Goal: Transaction & Acquisition: Purchase product/service

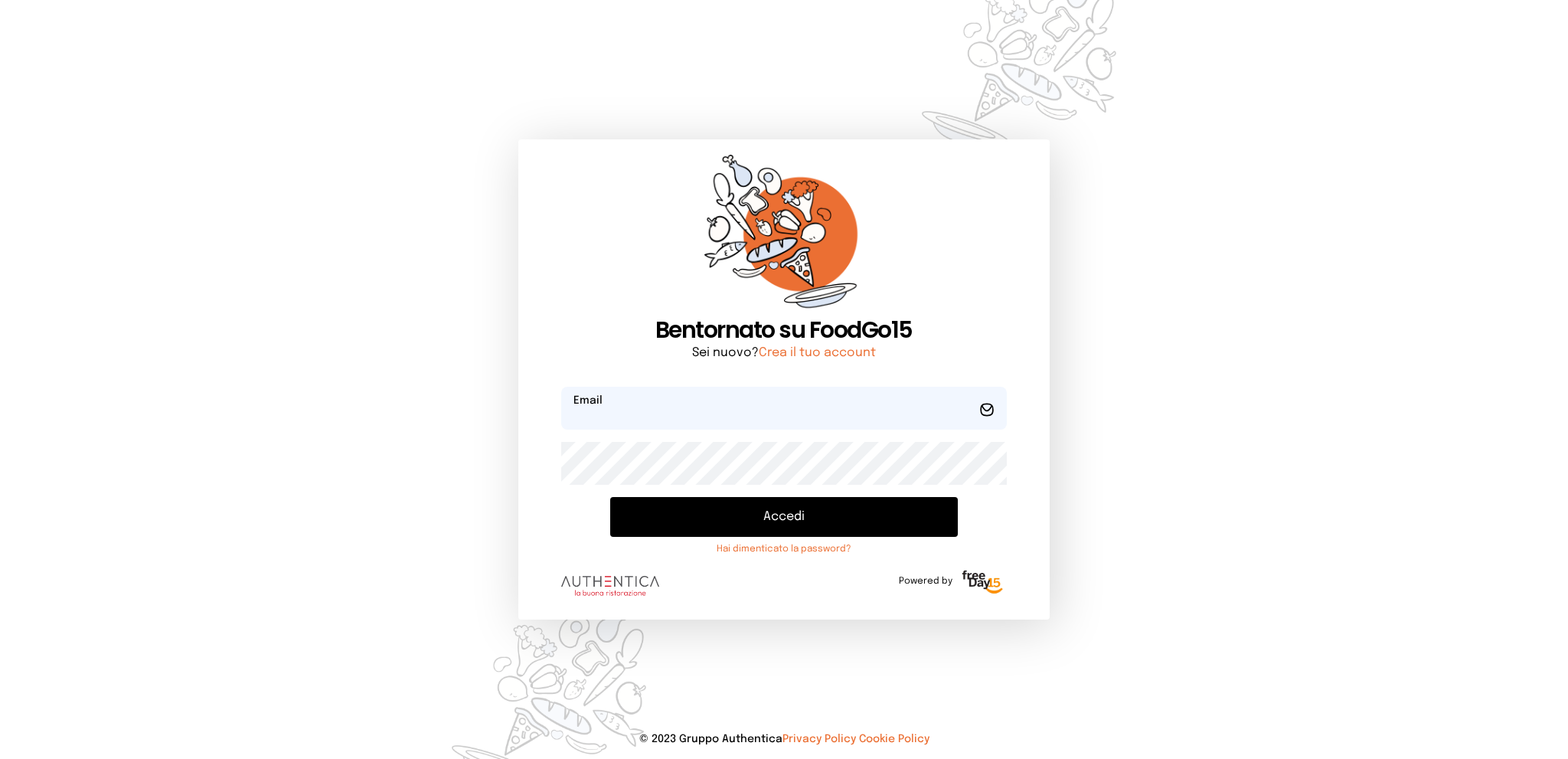
type input "**********"
click at [833, 512] on button "Accedi" at bounding box center [783, 516] width 347 height 40
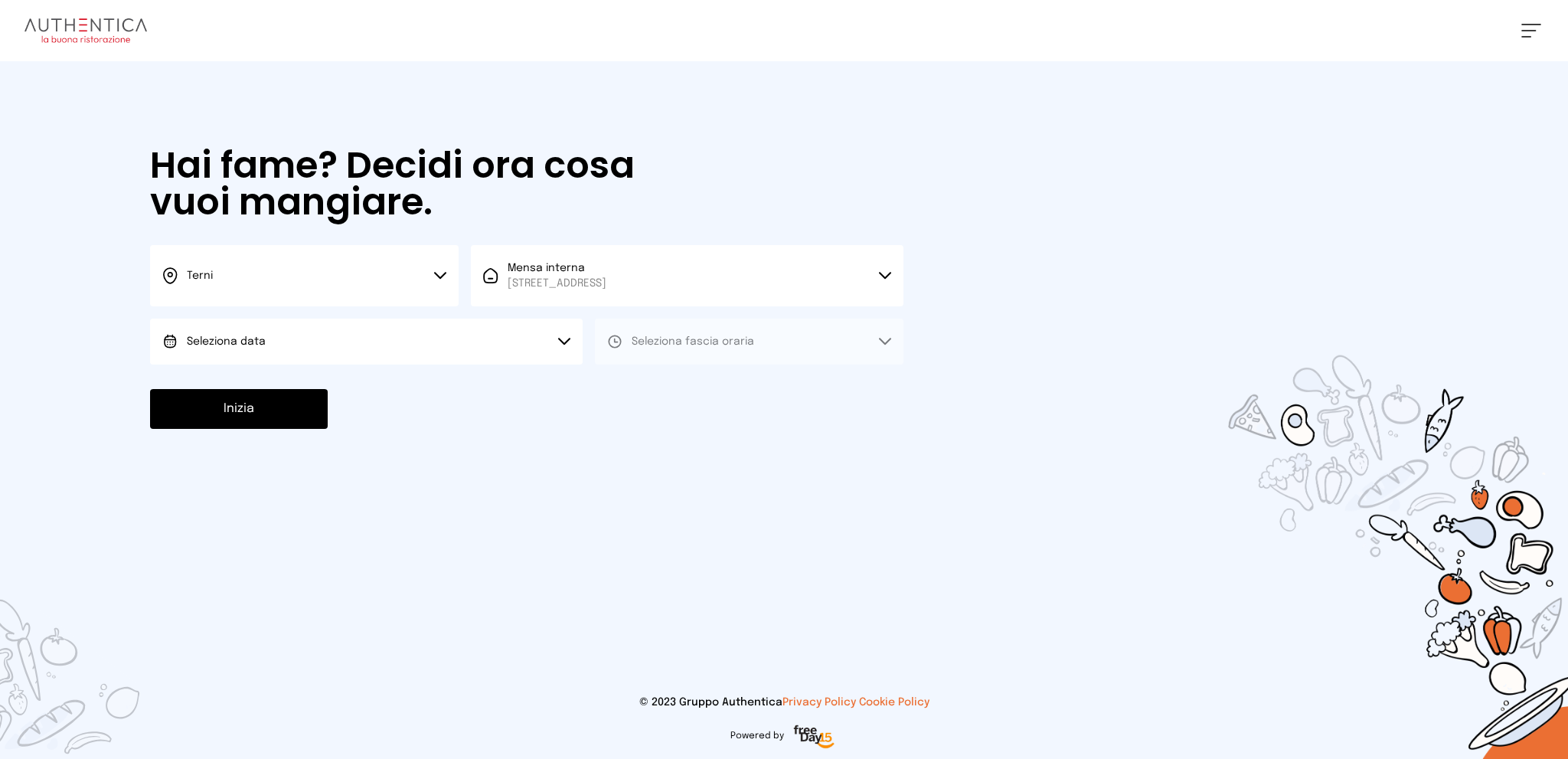
click at [420, 342] on button "Seleziona data" at bounding box center [366, 342] width 433 height 46
click at [389, 383] on li "[DATE], [DATE]" at bounding box center [366, 384] width 433 height 40
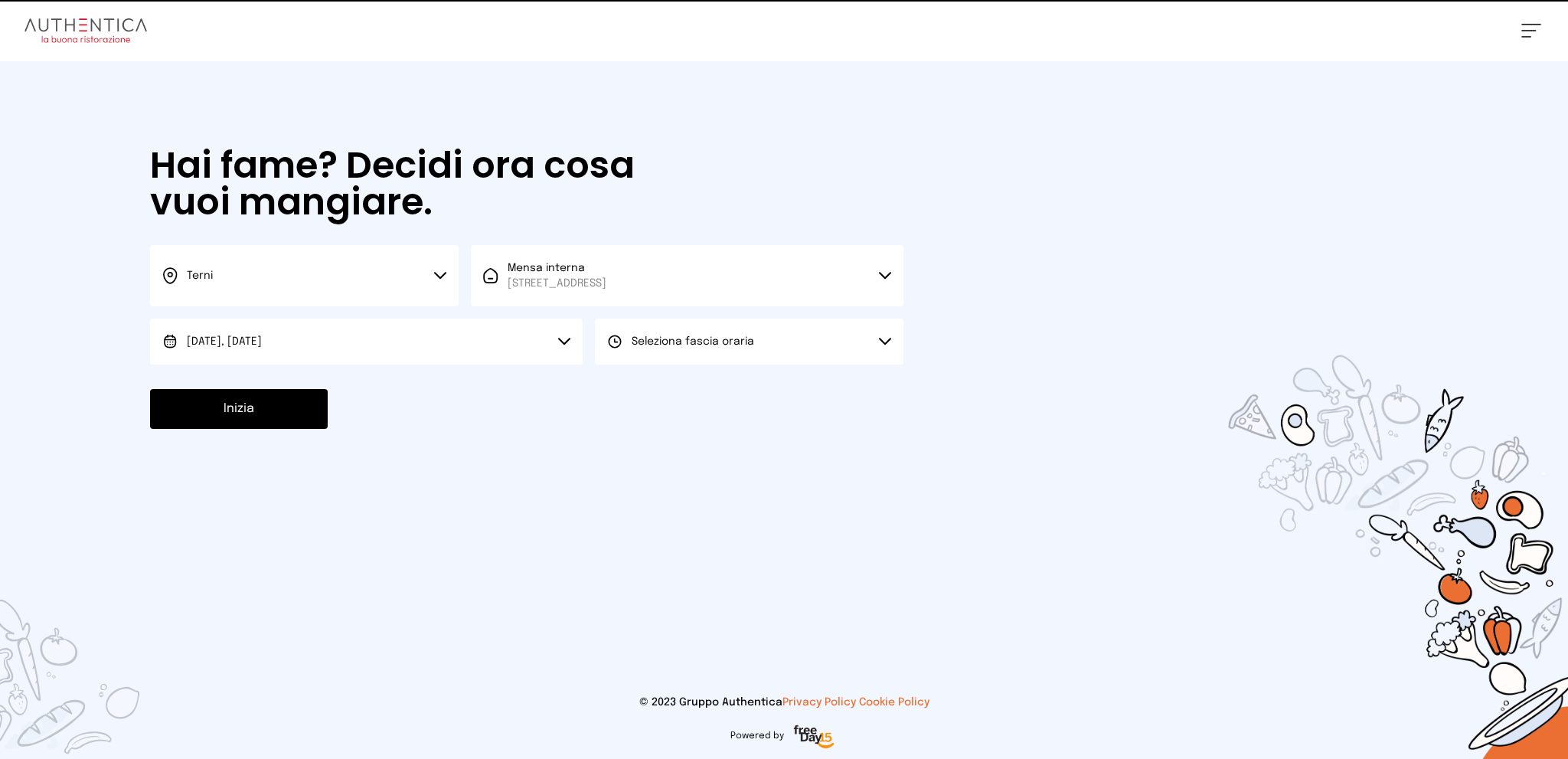
click at [677, 348] on span "Seleziona fascia oraria" at bounding box center [693, 341] width 122 height 16
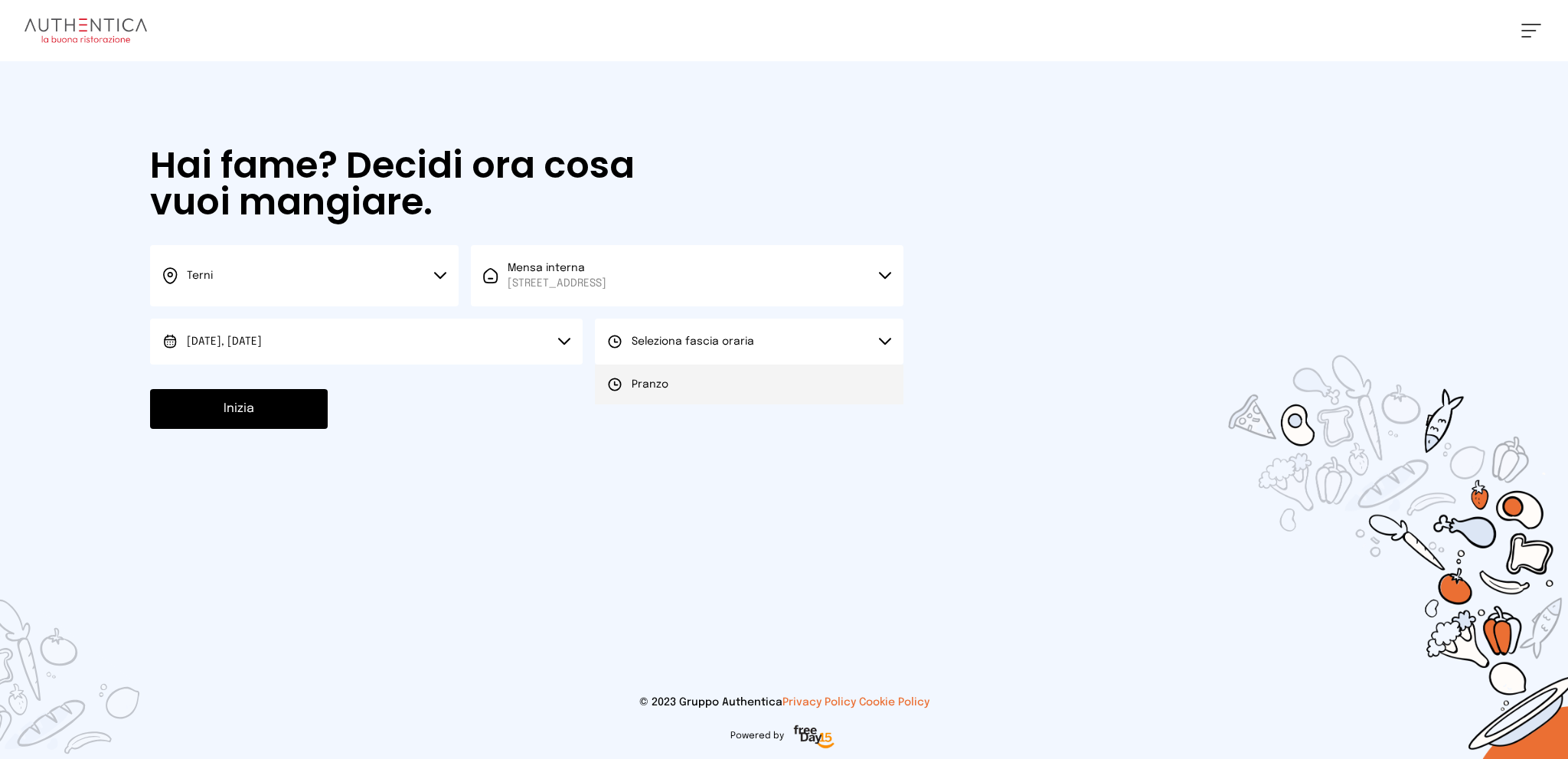
click at [677, 379] on li "Pranzo" at bounding box center [749, 384] width 309 height 40
click at [266, 402] on button "Inizia" at bounding box center [238, 409] width 178 height 40
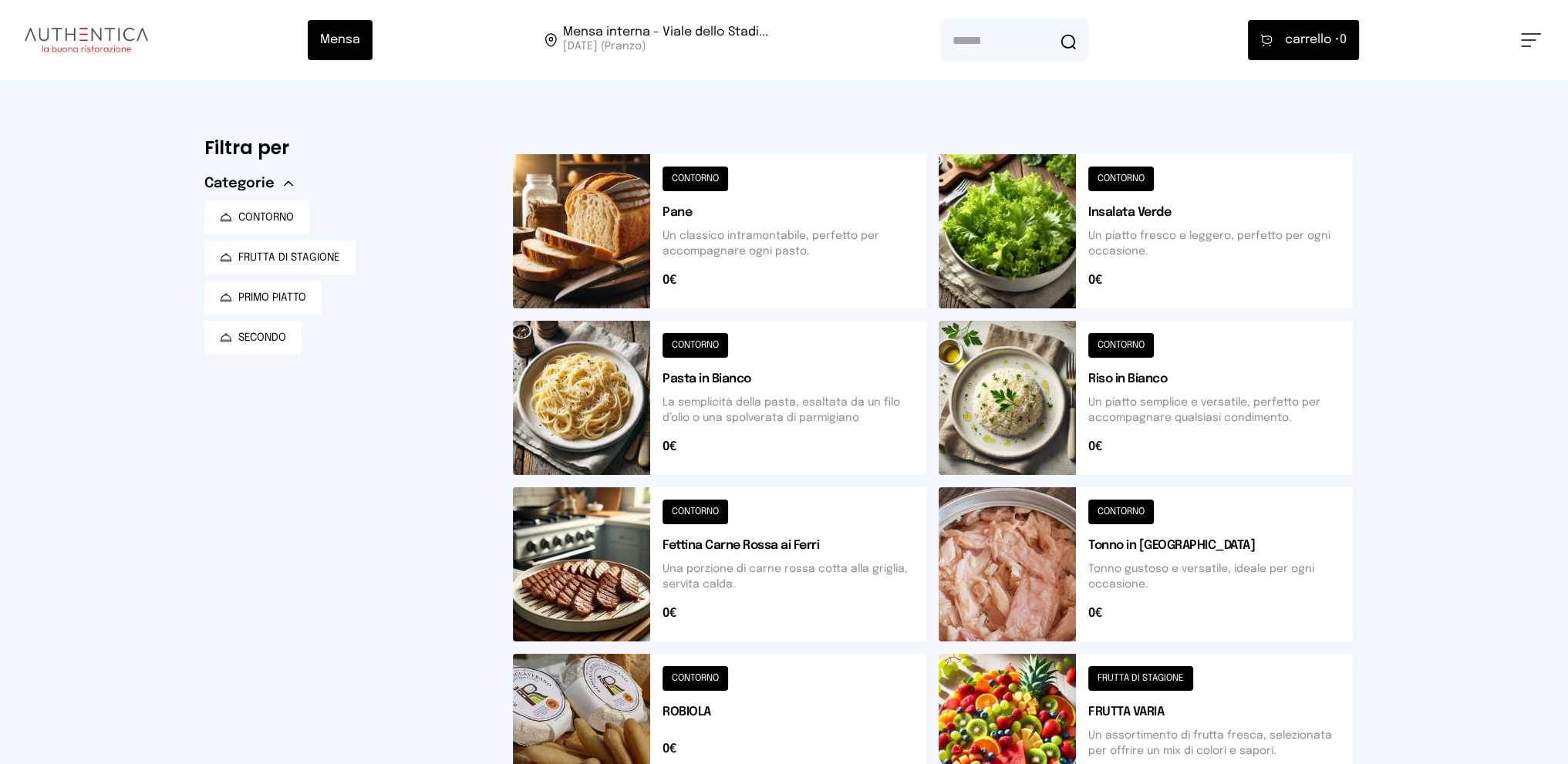
click at [1226, 397] on button at bounding box center [1145, 397] width 413 height 154
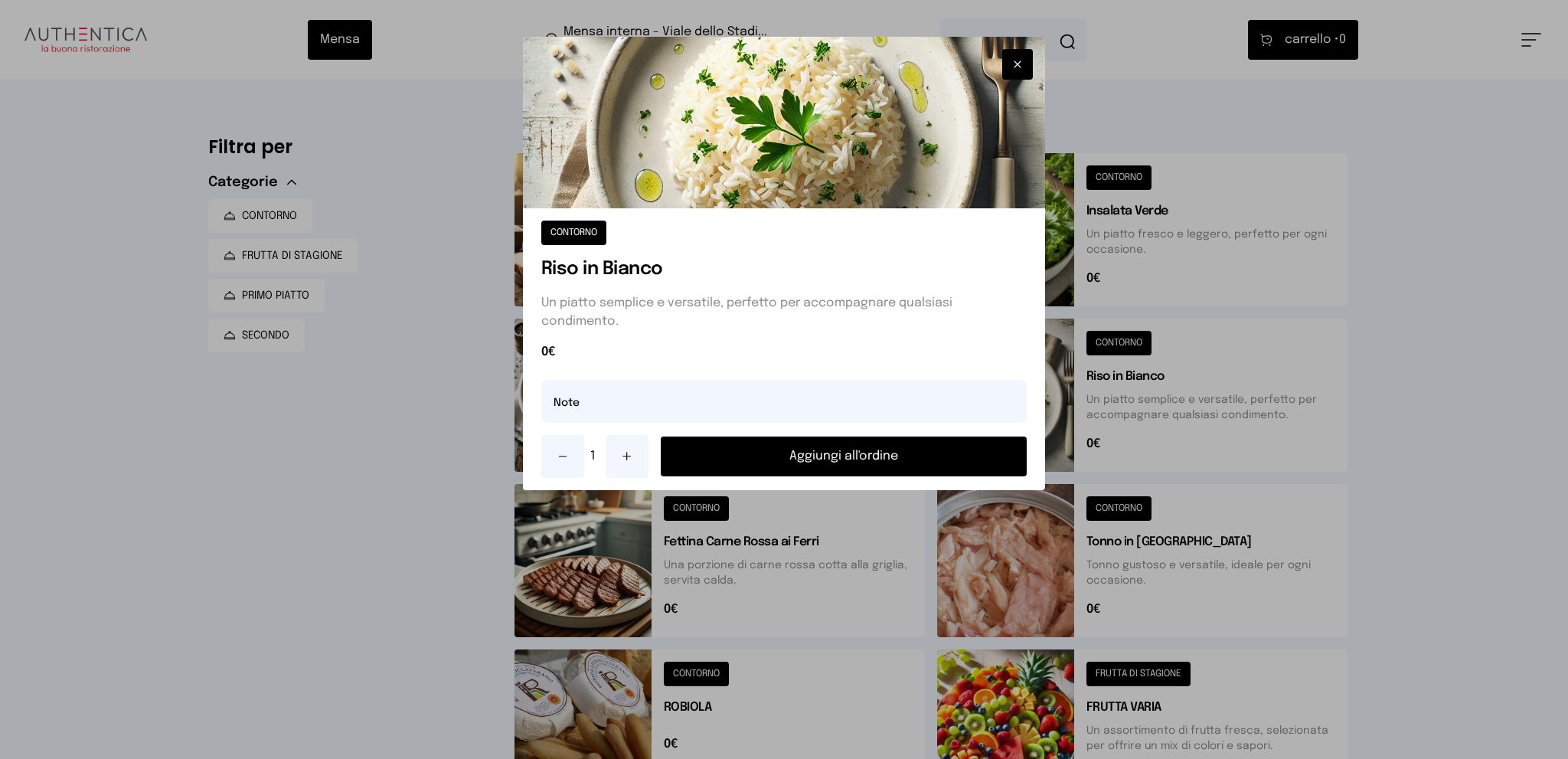
click at [851, 448] on button "Aggiungi all'ordine" at bounding box center [843, 456] width 367 height 40
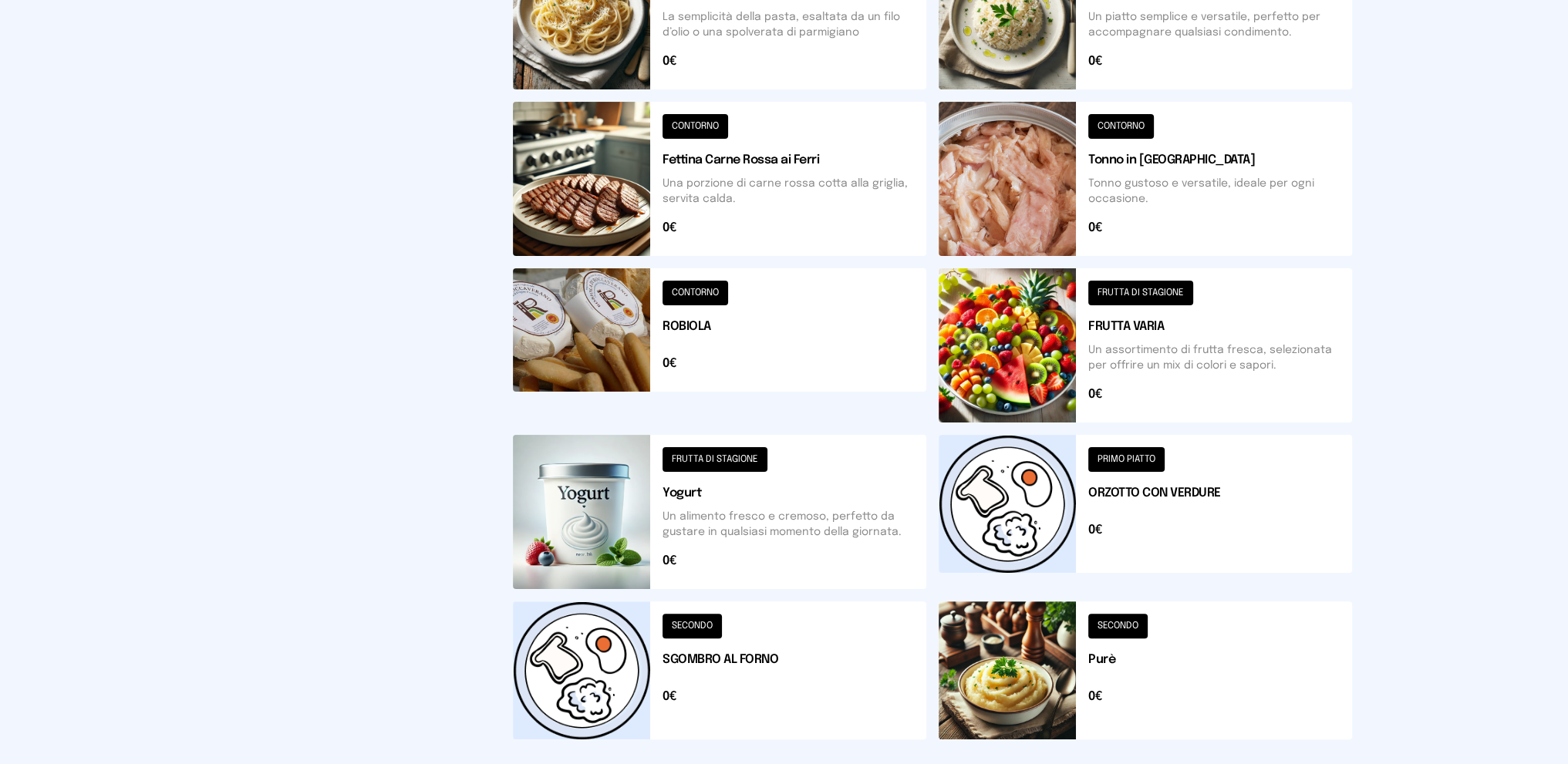
scroll to position [462, 0]
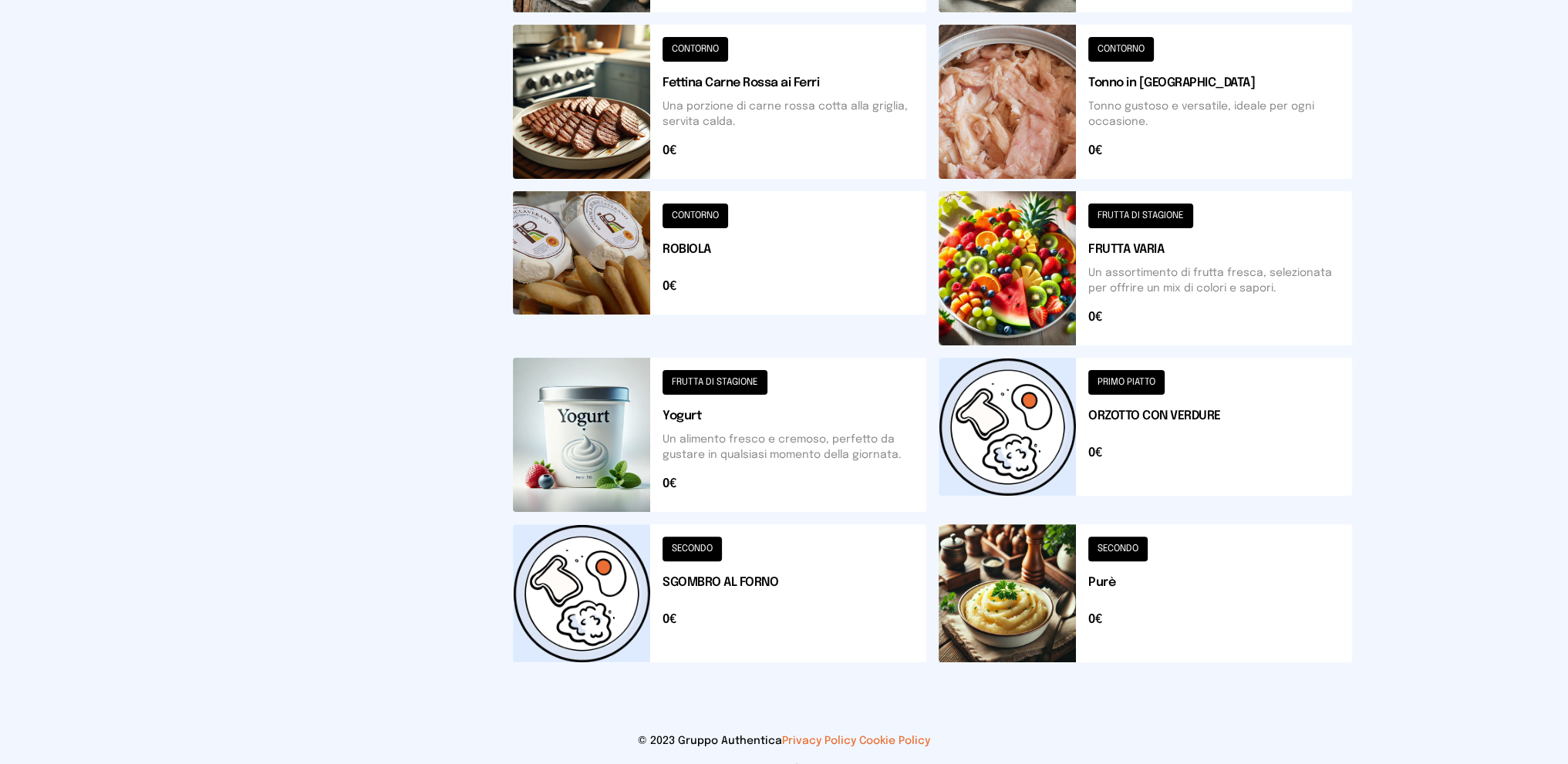
click at [1175, 599] on button at bounding box center [1145, 593] width 413 height 138
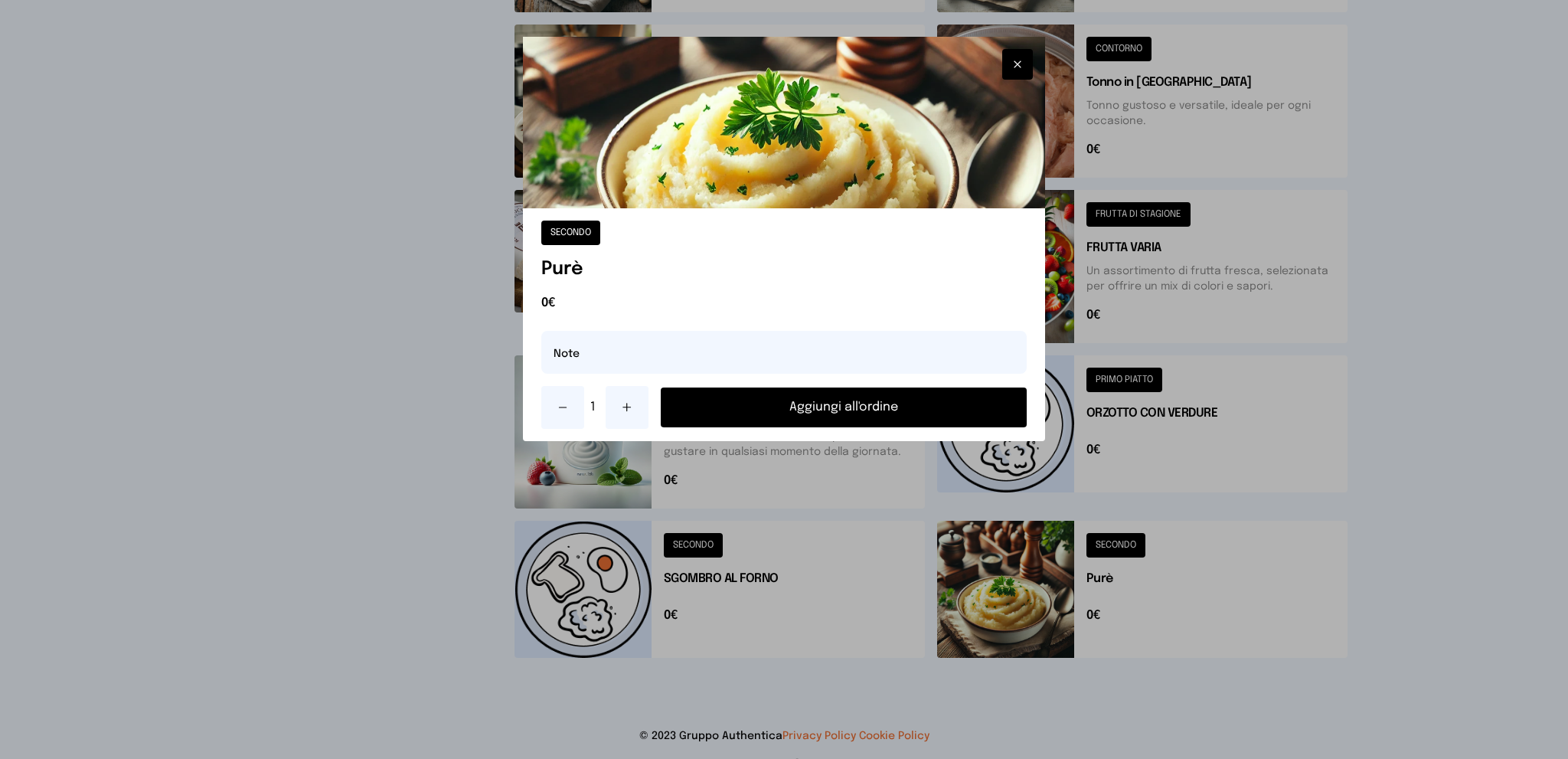
click at [827, 401] on button "Aggiungi all'ordine" at bounding box center [843, 407] width 367 height 40
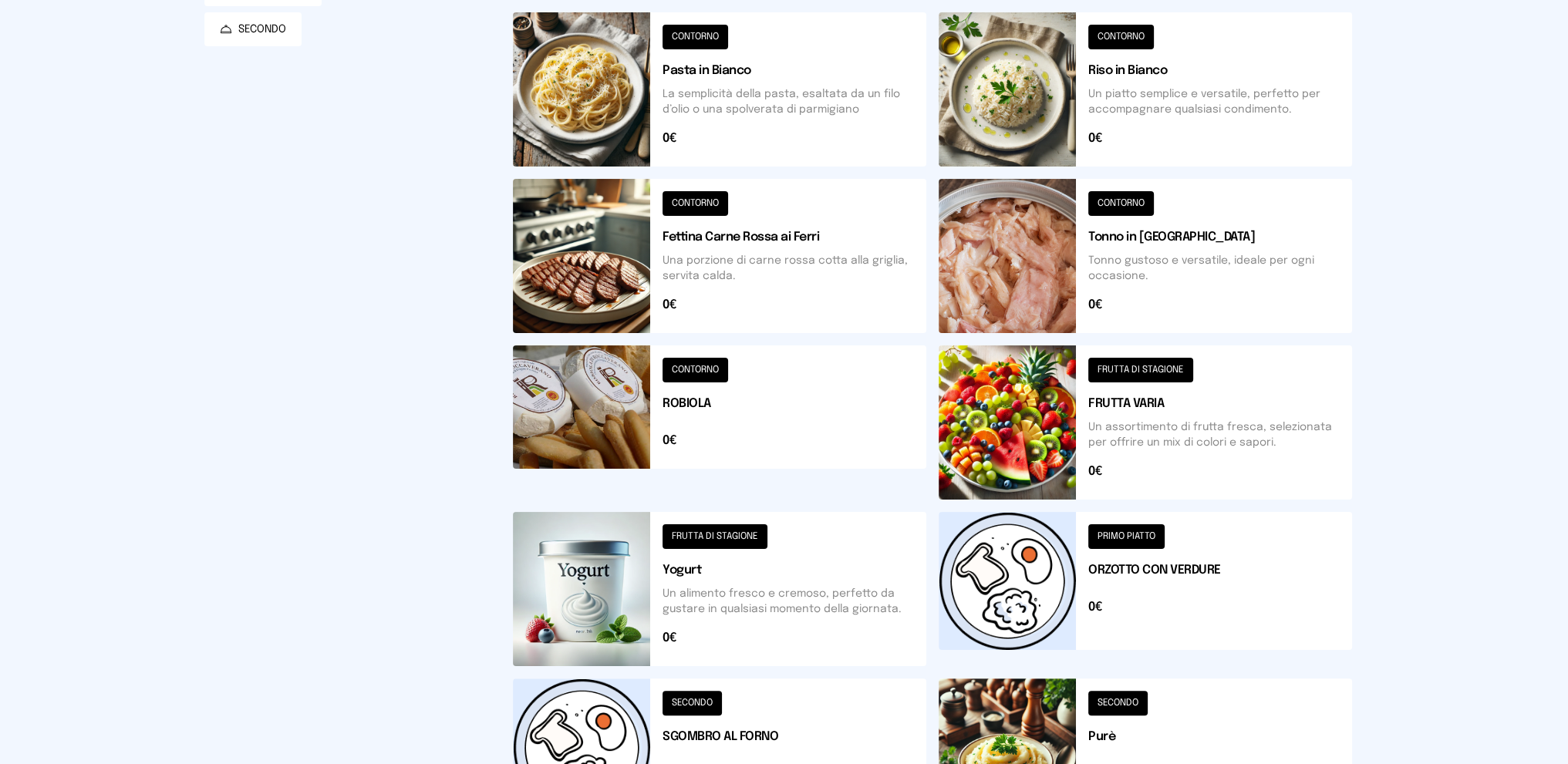
scroll to position [0, 0]
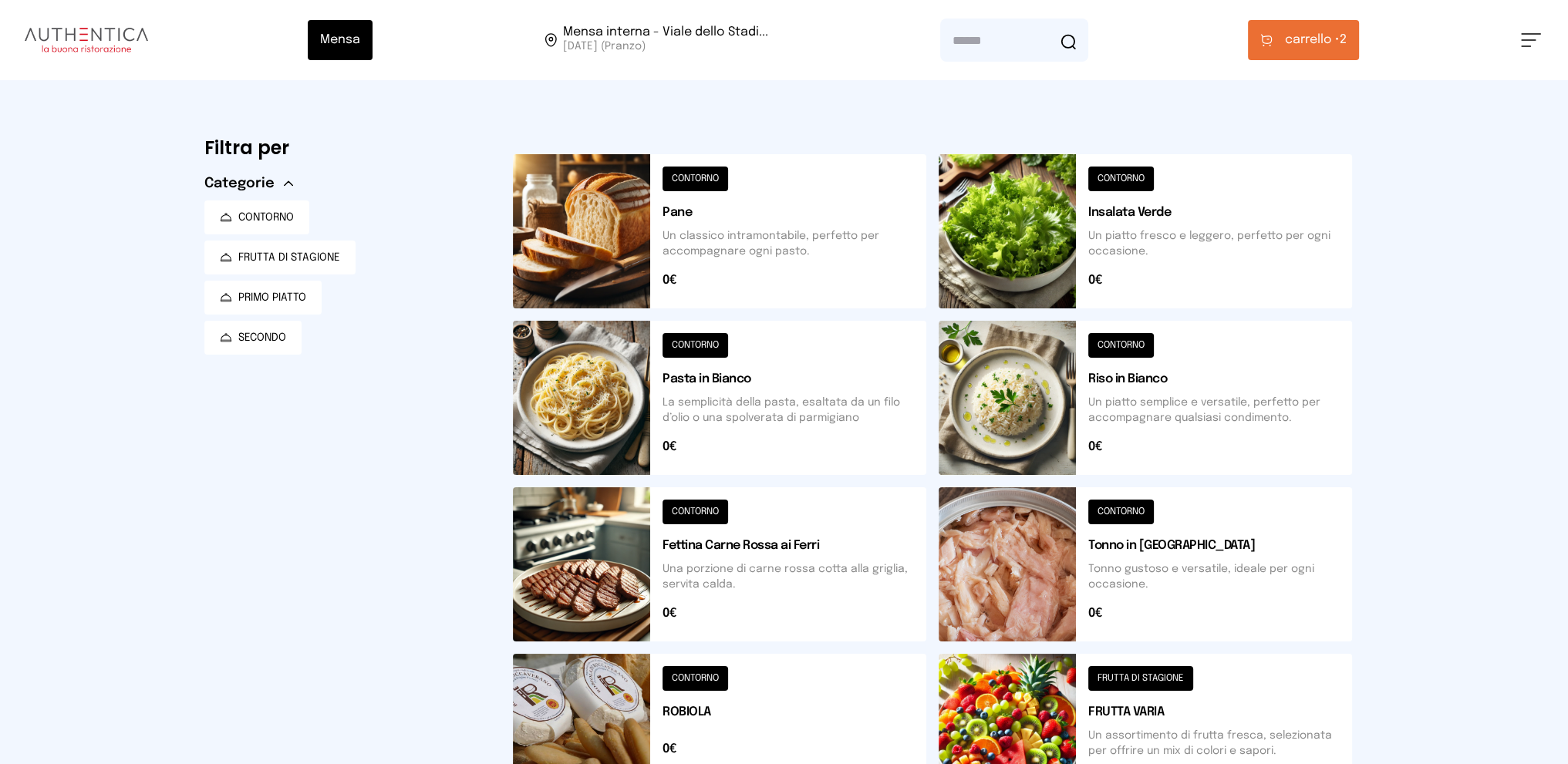
click at [1309, 30] on button "carrello • 2" at bounding box center [1303, 40] width 111 height 40
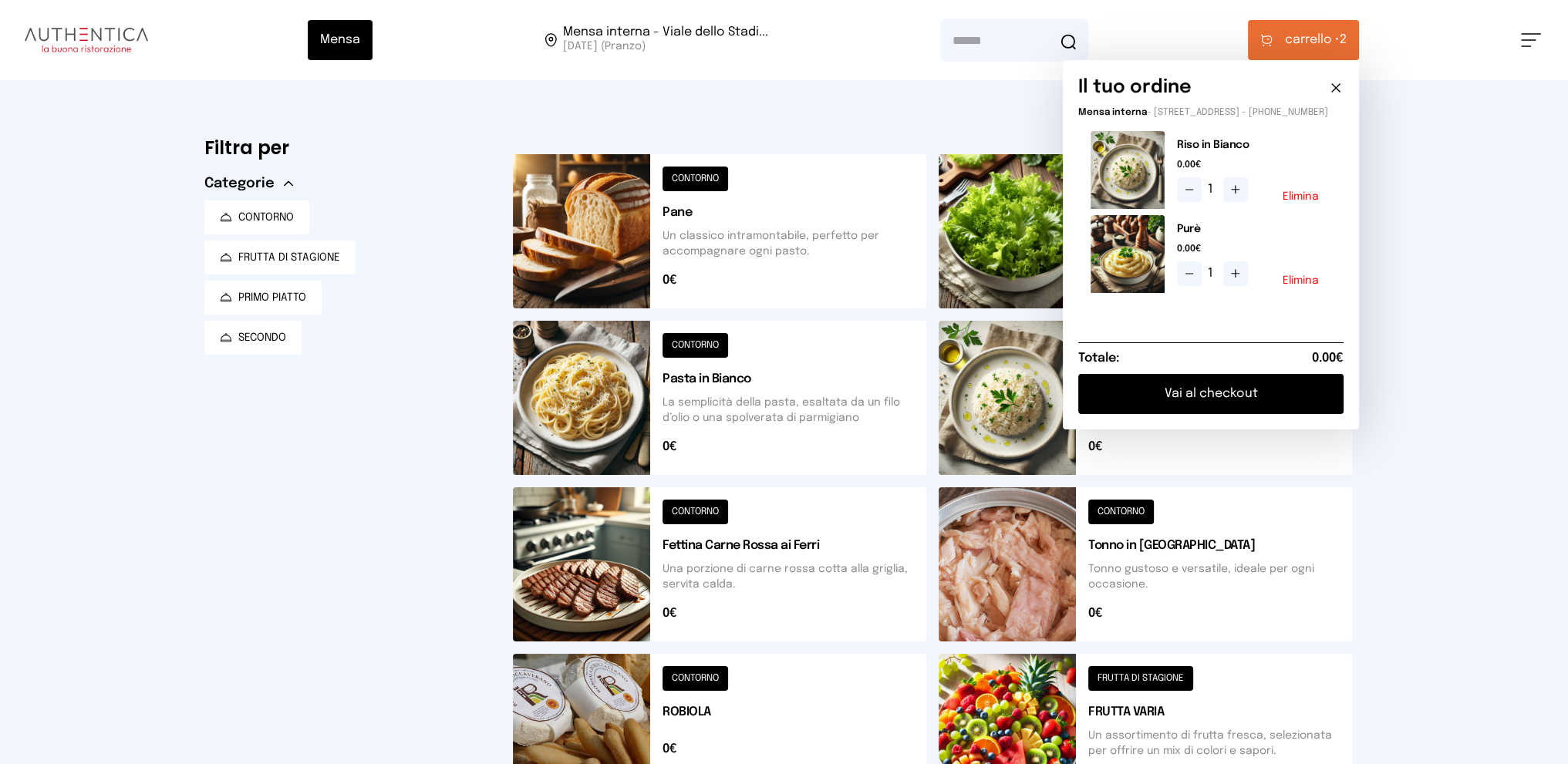
click at [1305, 202] on button "Elimina" at bounding box center [1300, 196] width 36 height 11
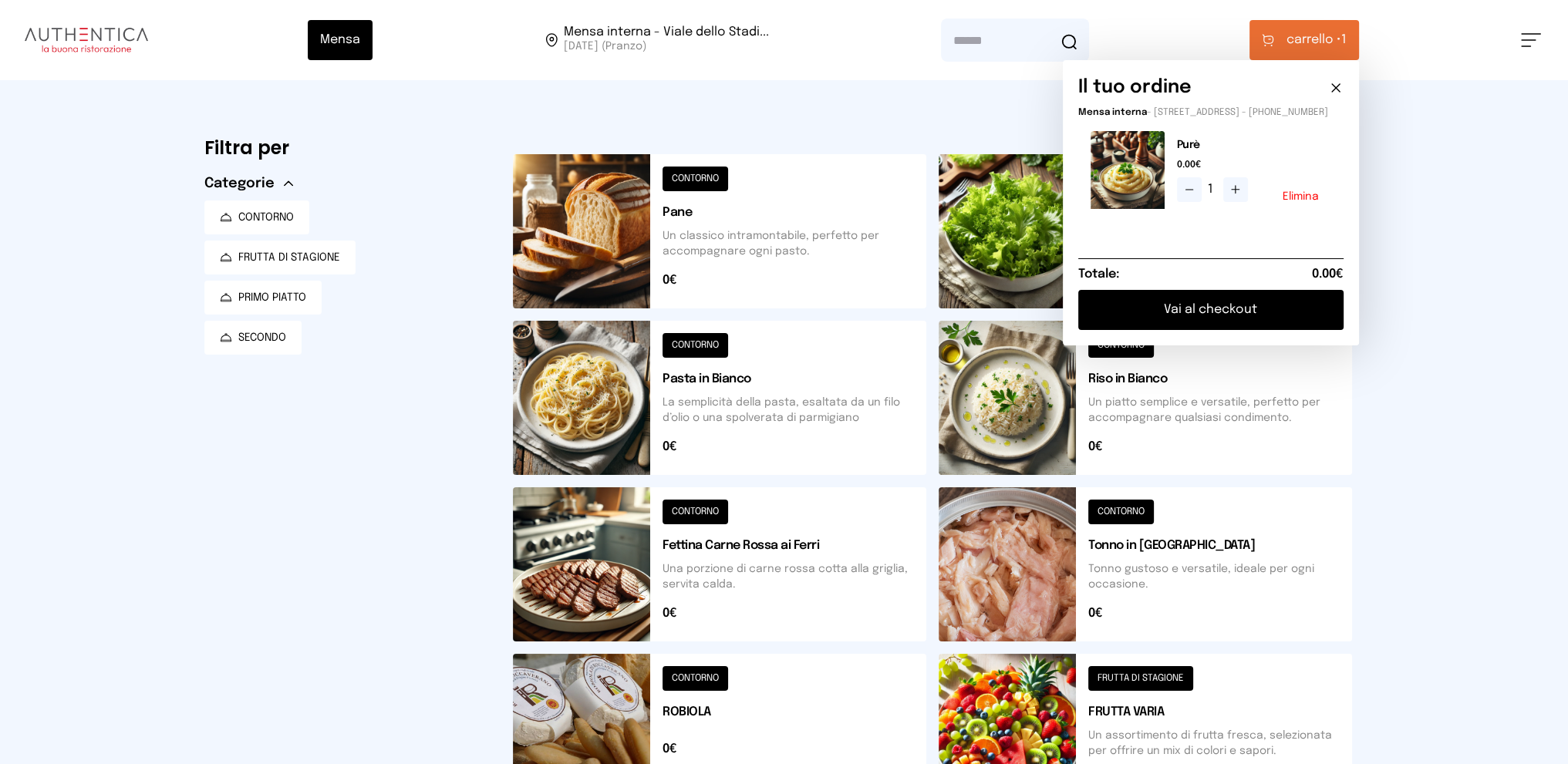
click at [1400, 492] on div "Mensa Mensa interna - Viale dello Stadi... [DATE] ([GEOGRAPHIC_DATA]) [GEOGRAPH…" at bounding box center [784, 630] width 1568 height 1261
click at [839, 554] on button at bounding box center [719, 564] width 413 height 154
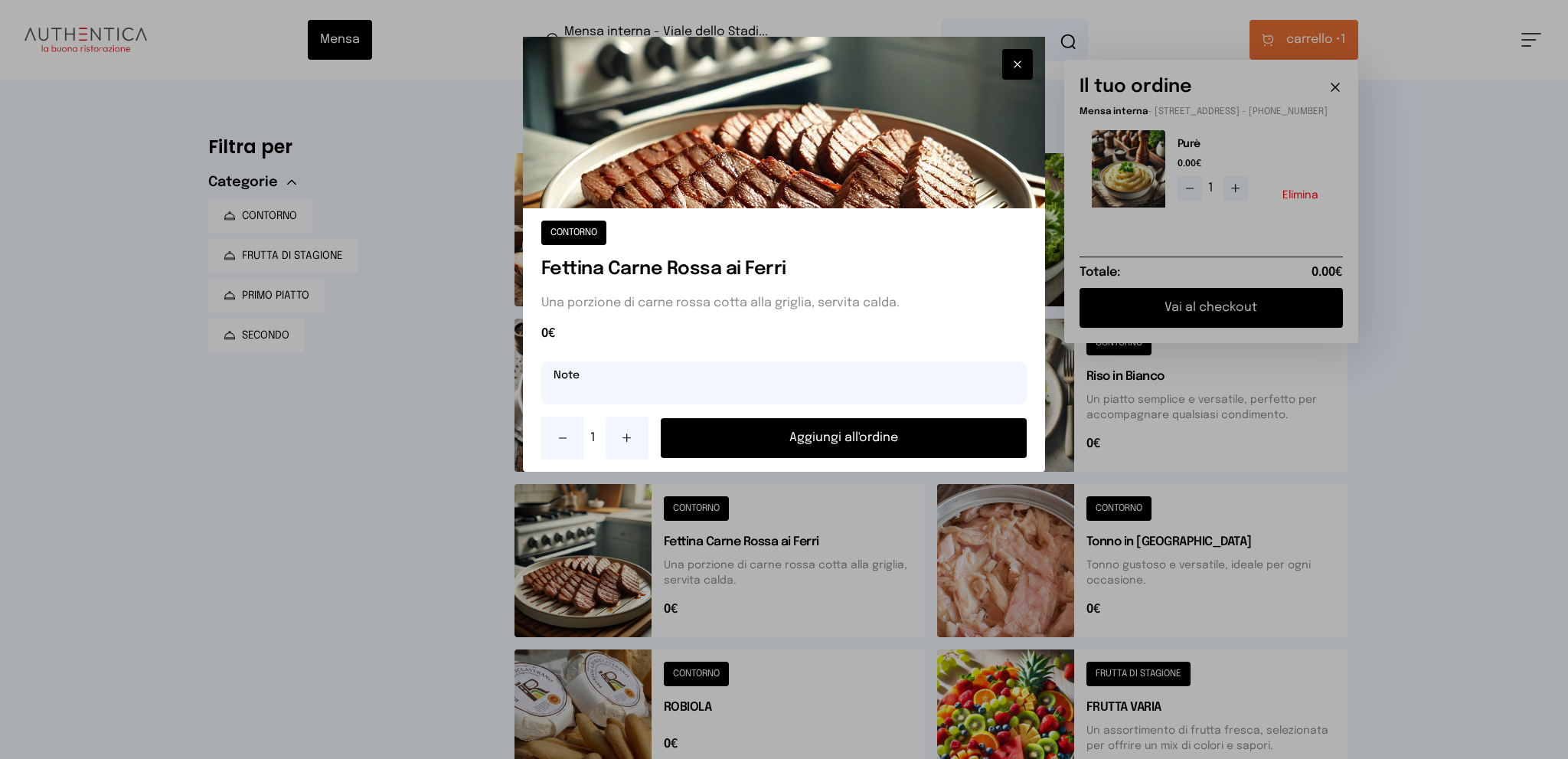
click at [800, 376] on input "text" at bounding box center [784, 383] width 486 height 43
type input "**********"
click at [820, 424] on button "Aggiungi all'ordine" at bounding box center [843, 438] width 367 height 40
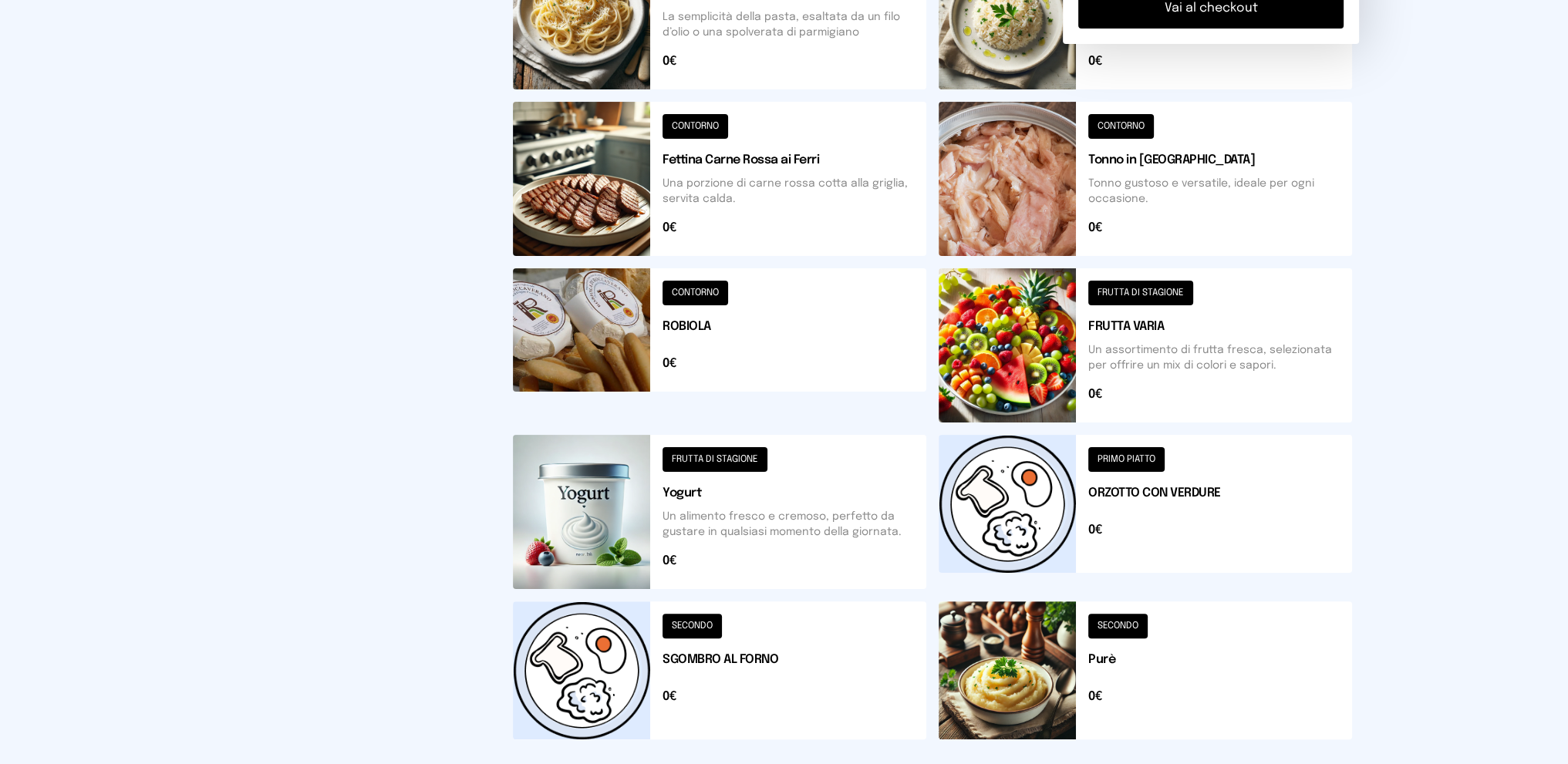
scroll to position [462, 0]
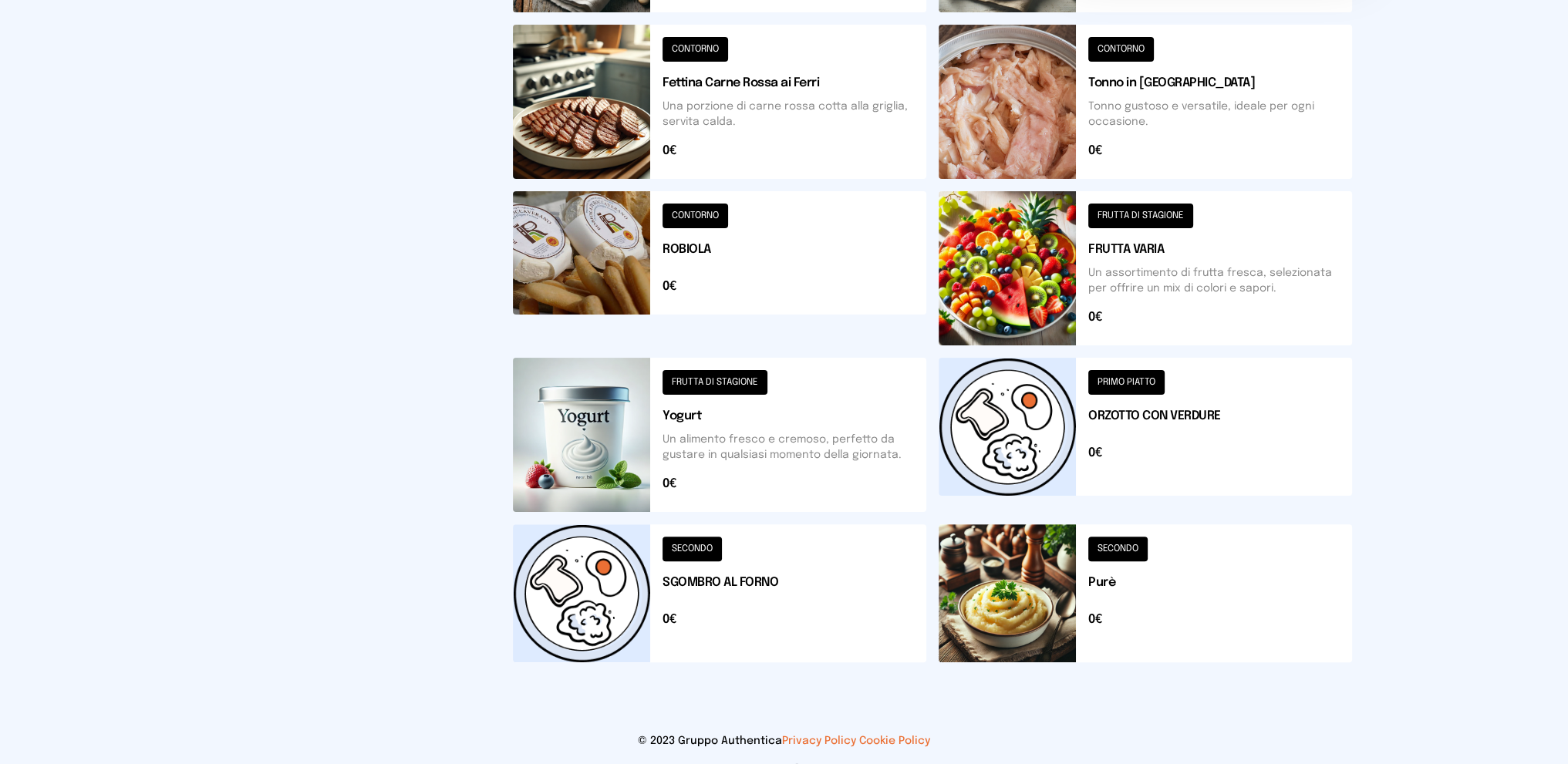
click at [1154, 449] on button at bounding box center [1145, 434] width 413 height 154
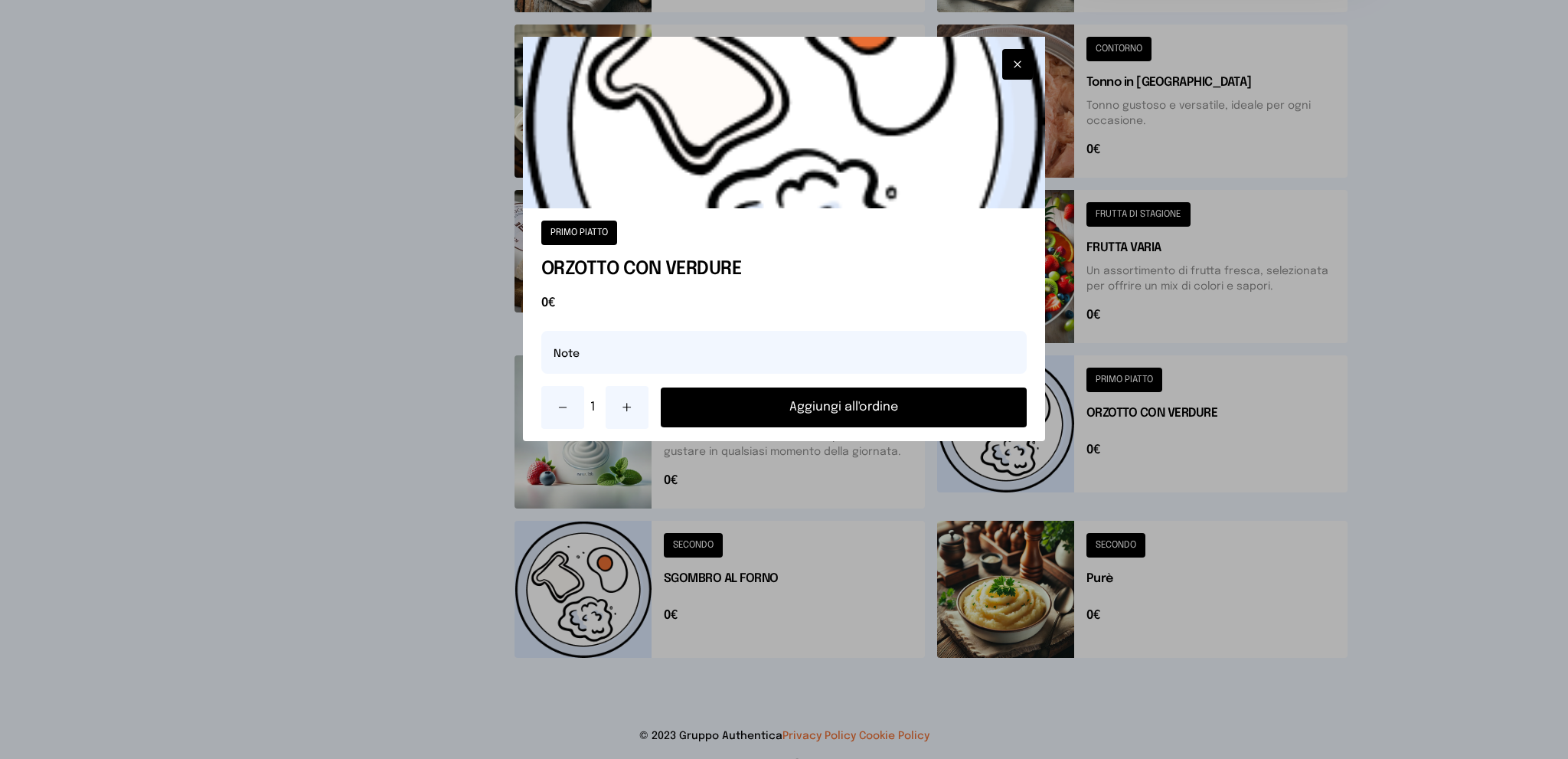
click at [775, 401] on button "Aggiungi all'ordine" at bounding box center [843, 407] width 367 height 40
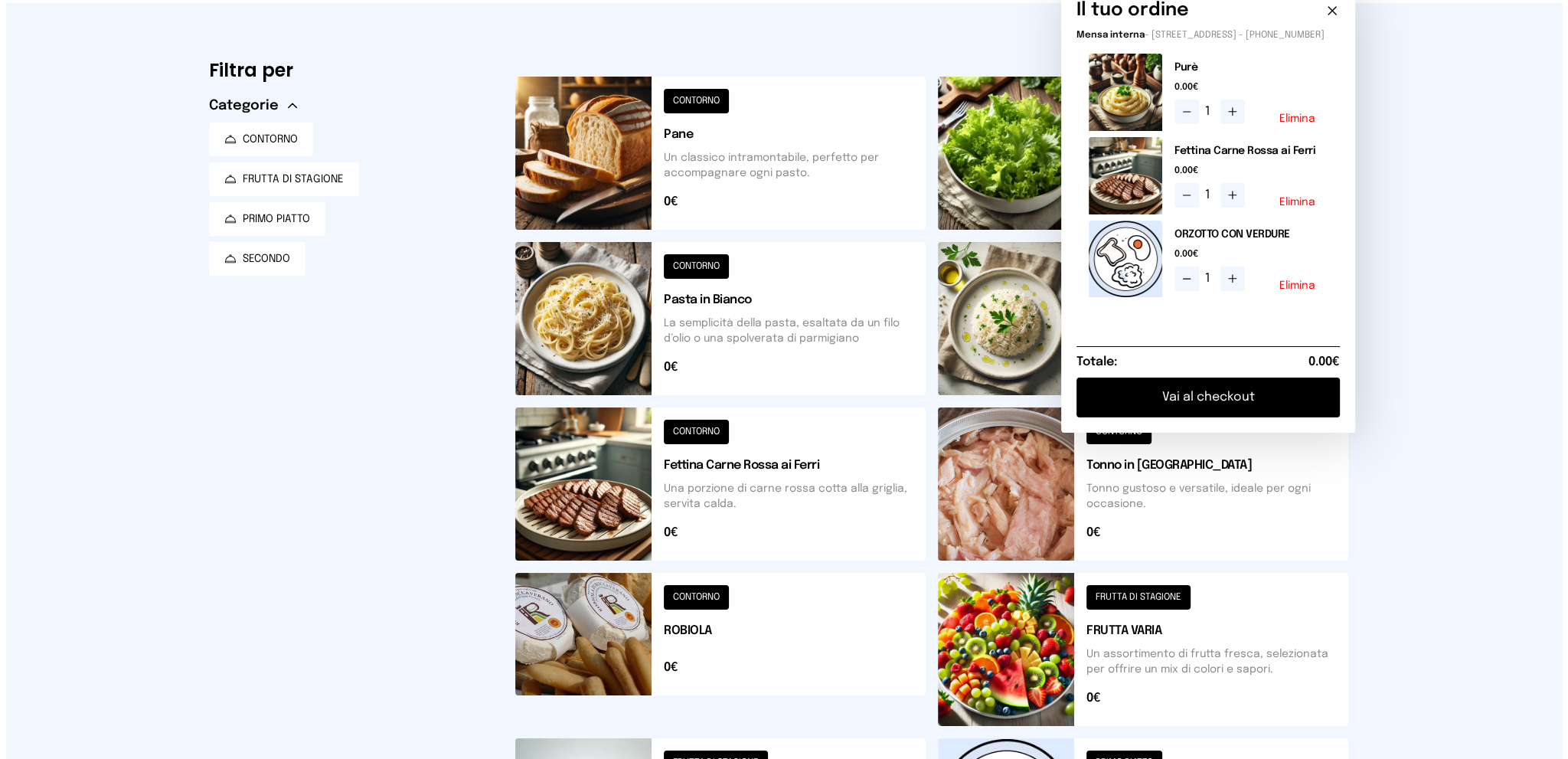
scroll to position [0, 0]
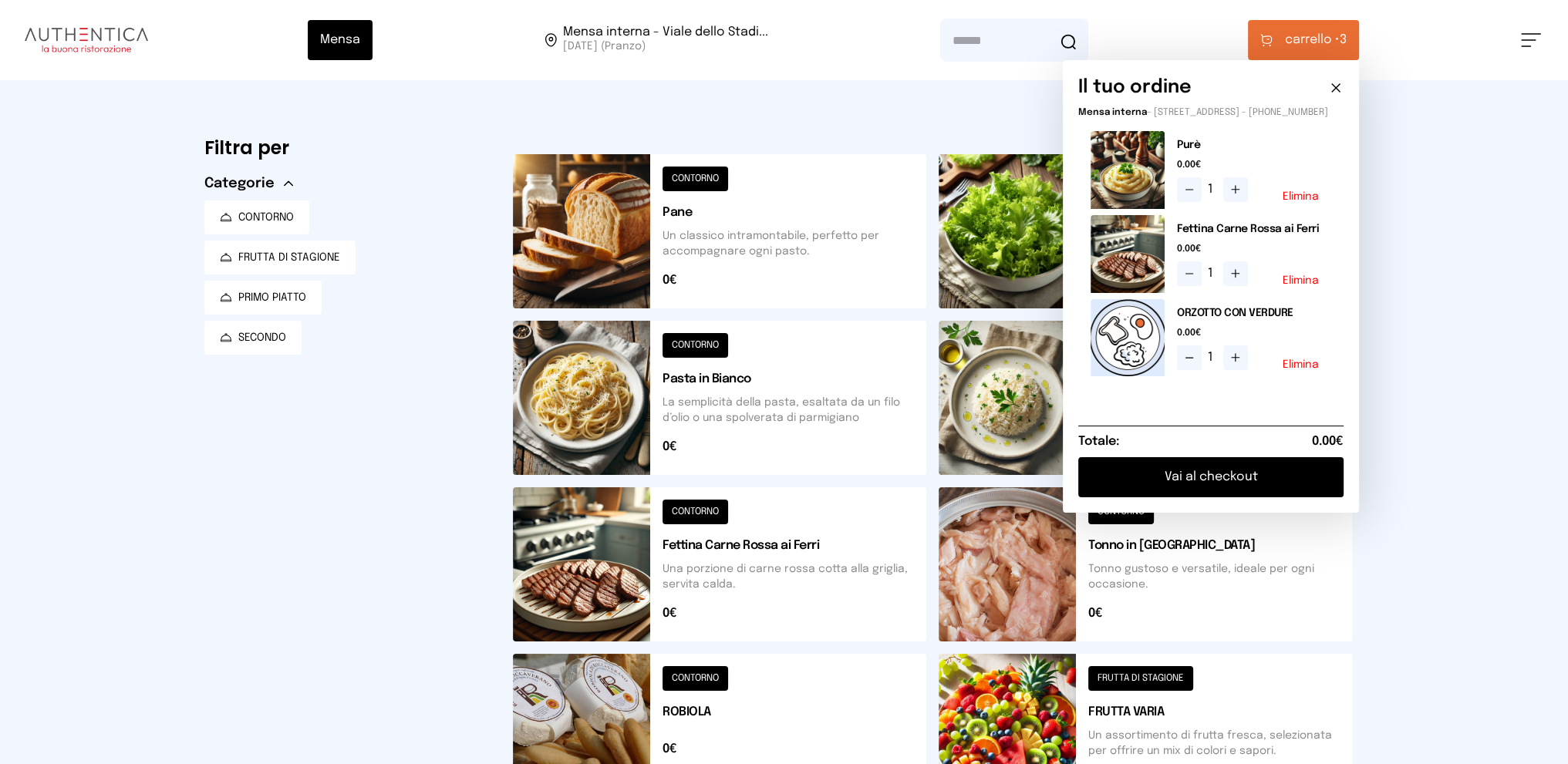
click at [1187, 482] on button "Vai al checkout" at bounding box center [1210, 477] width 265 height 40
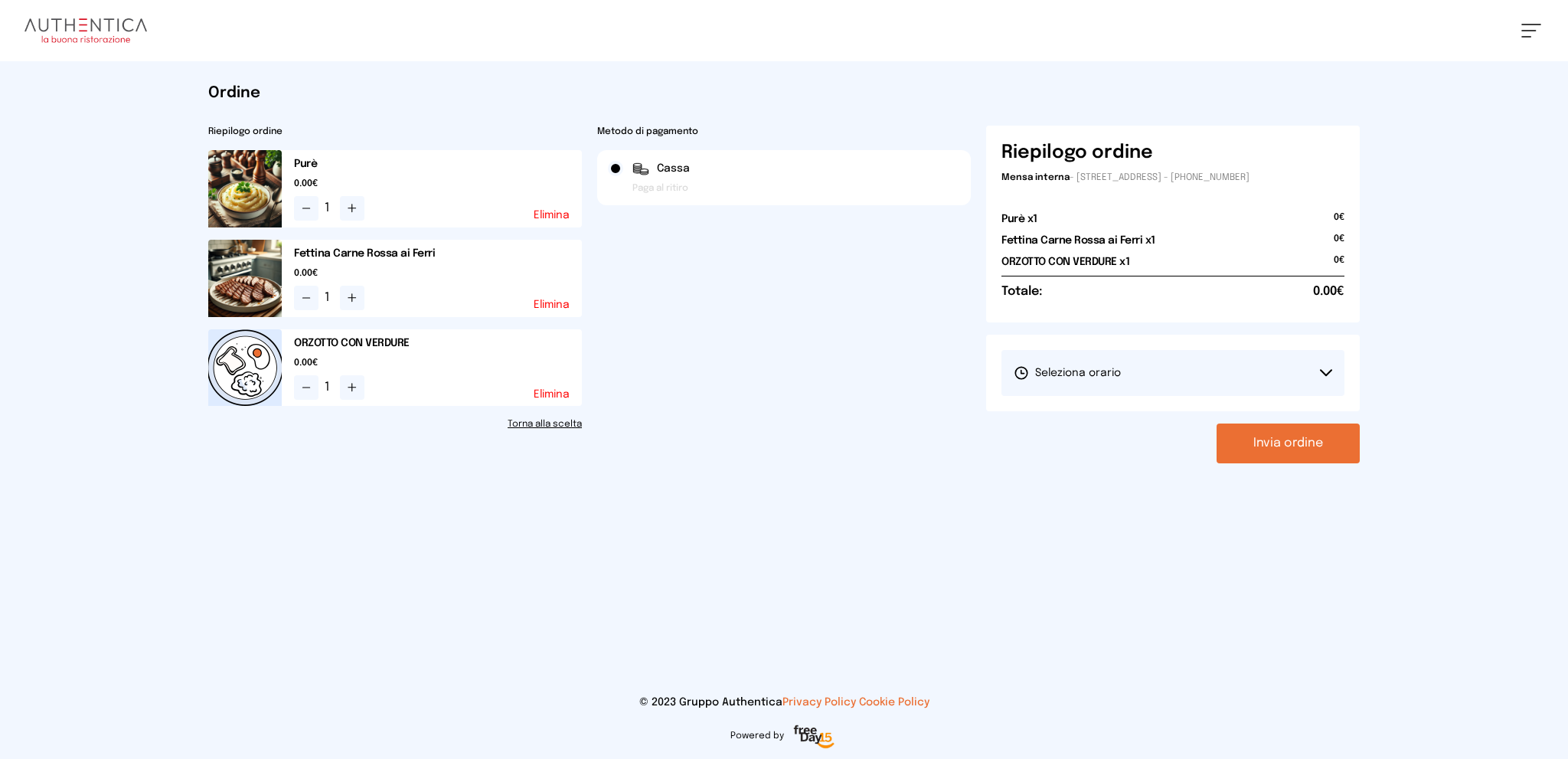
click at [1130, 377] on button "Seleziona orario" at bounding box center [1172, 373] width 343 height 46
click at [1136, 412] on li "1° Turno (13:00 - 15:00)" at bounding box center [1172, 416] width 343 height 40
click at [1296, 440] on button "Invia ordine" at bounding box center [1287, 444] width 143 height 40
